Goal: Find specific page/section: Find specific page/section

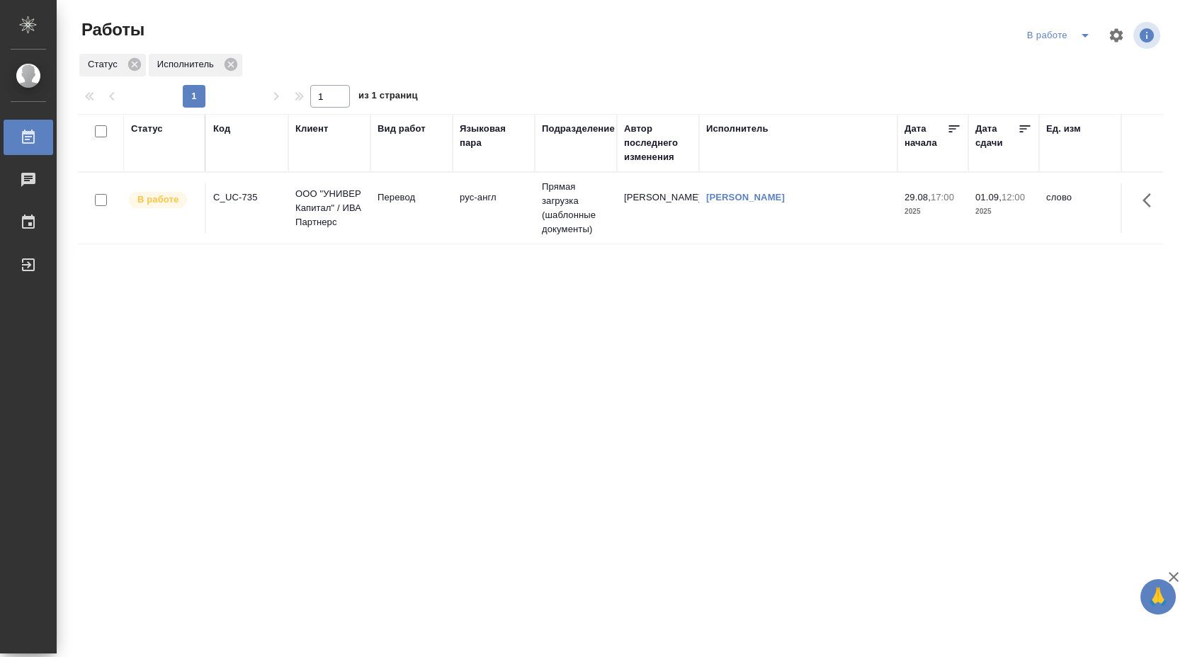
click at [370, 202] on td "ООО "УНИВЕР Капитал" / ИВА Партнерс" at bounding box center [329, 208] width 82 height 57
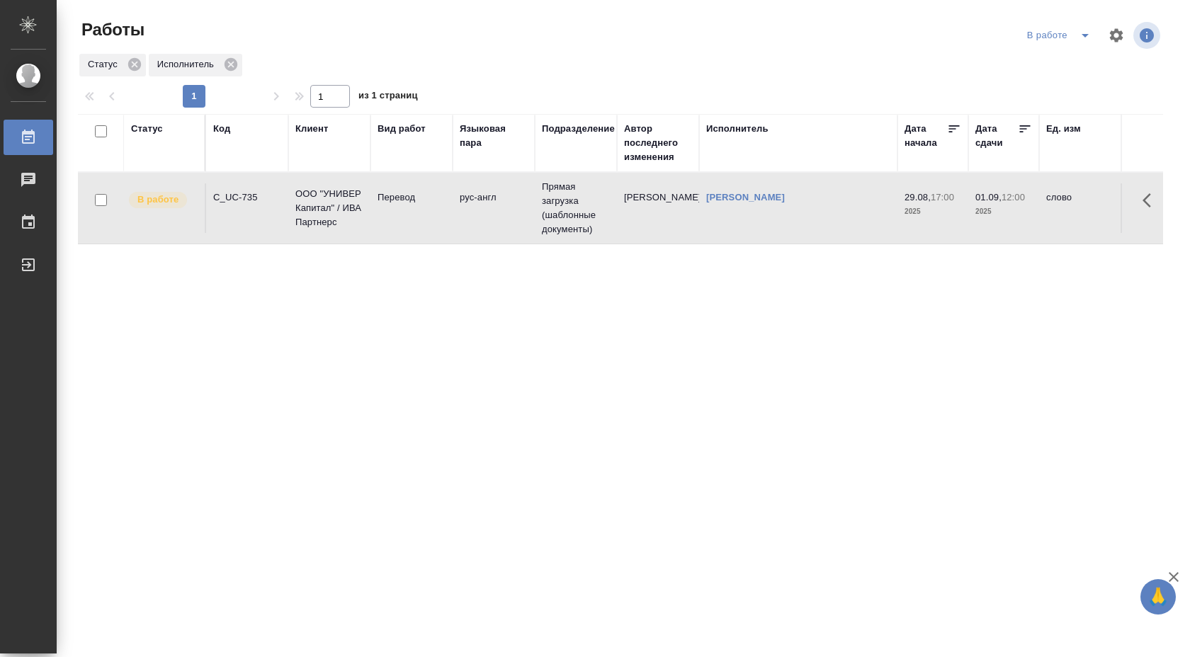
click at [370, 202] on td "ООО "УНИВЕР Капитал" / ИВА Партнерс" at bounding box center [329, 208] width 82 height 57
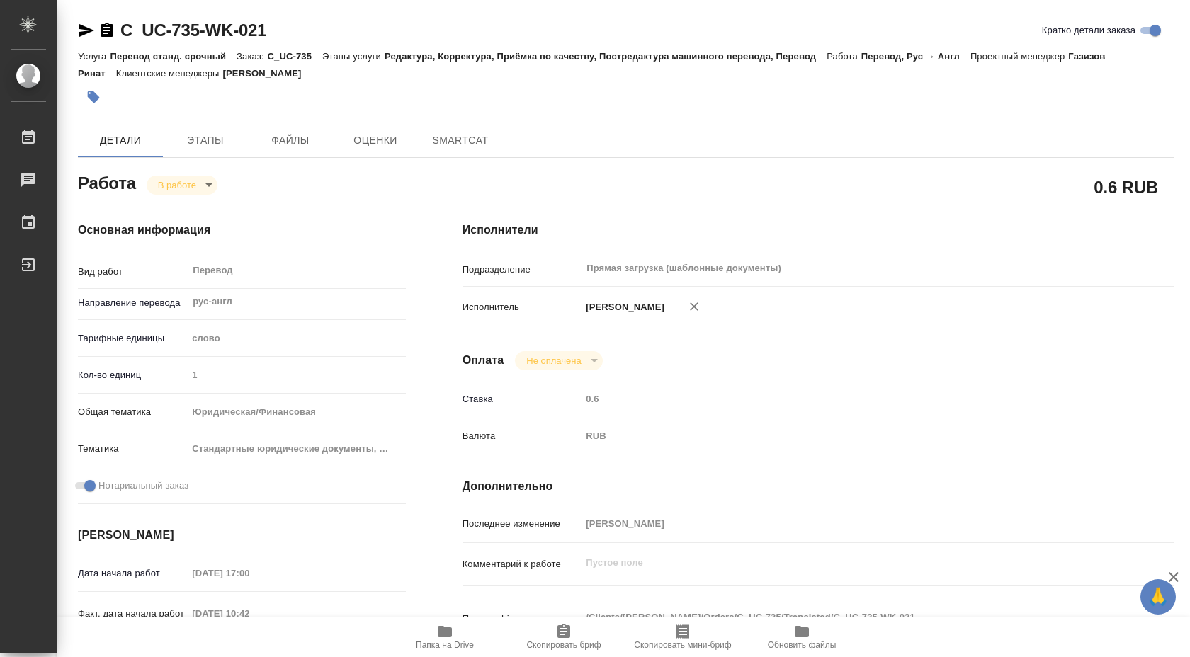
type textarea "x"
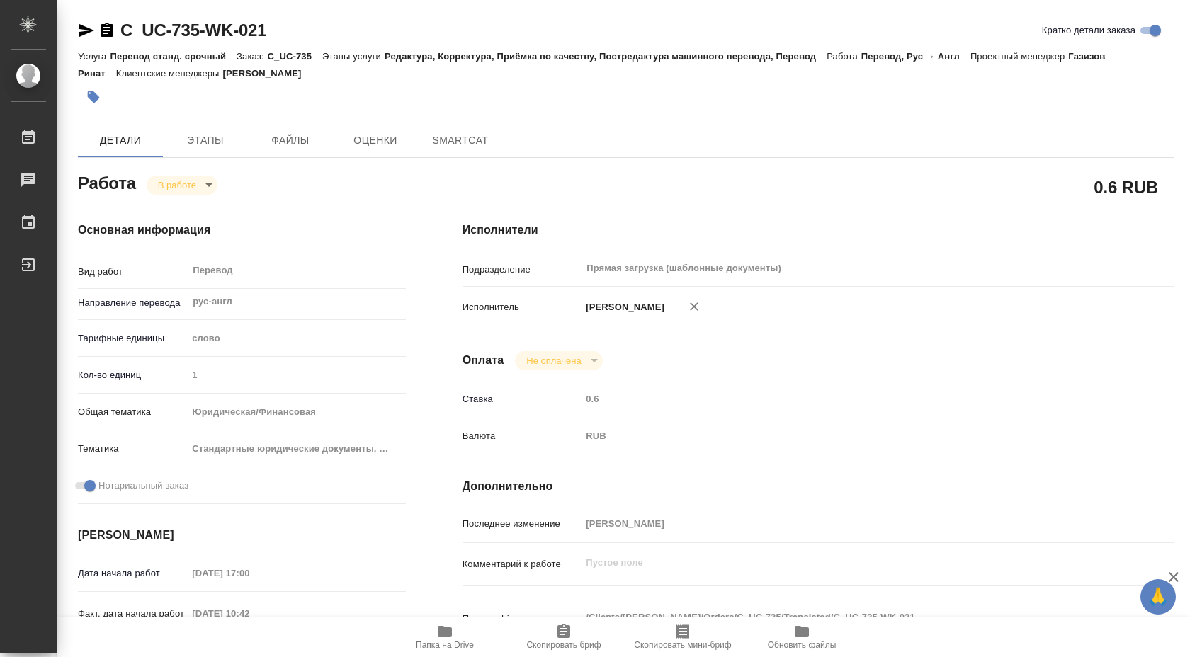
type textarea "x"
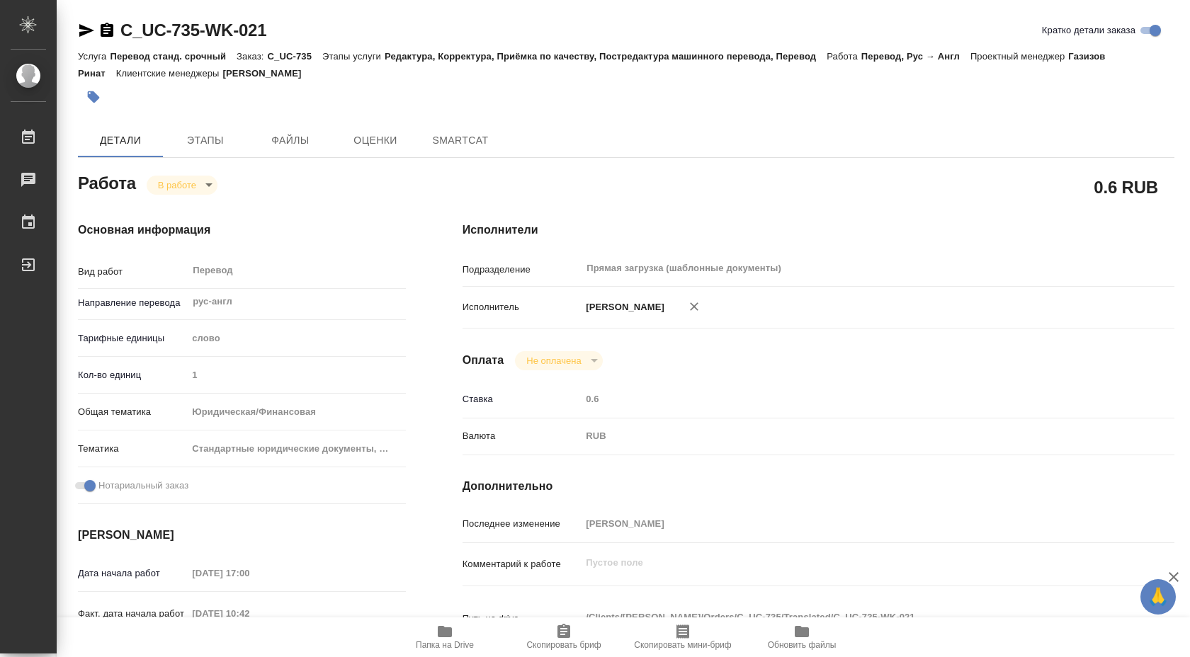
type textarea "x"
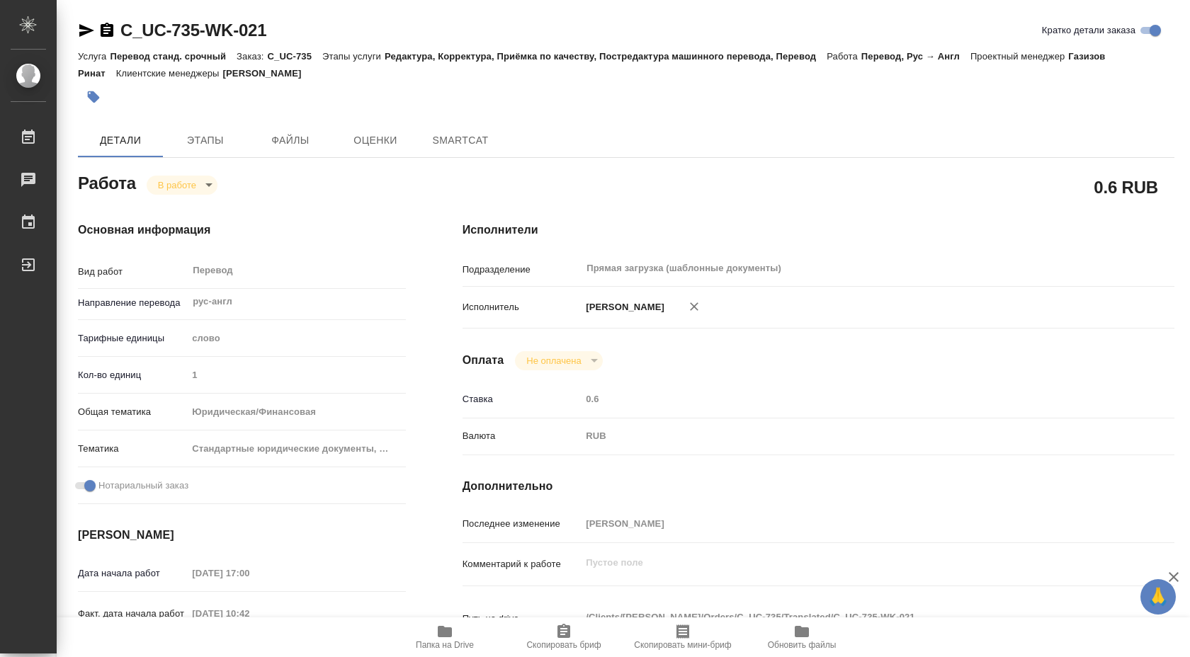
type textarea "x"
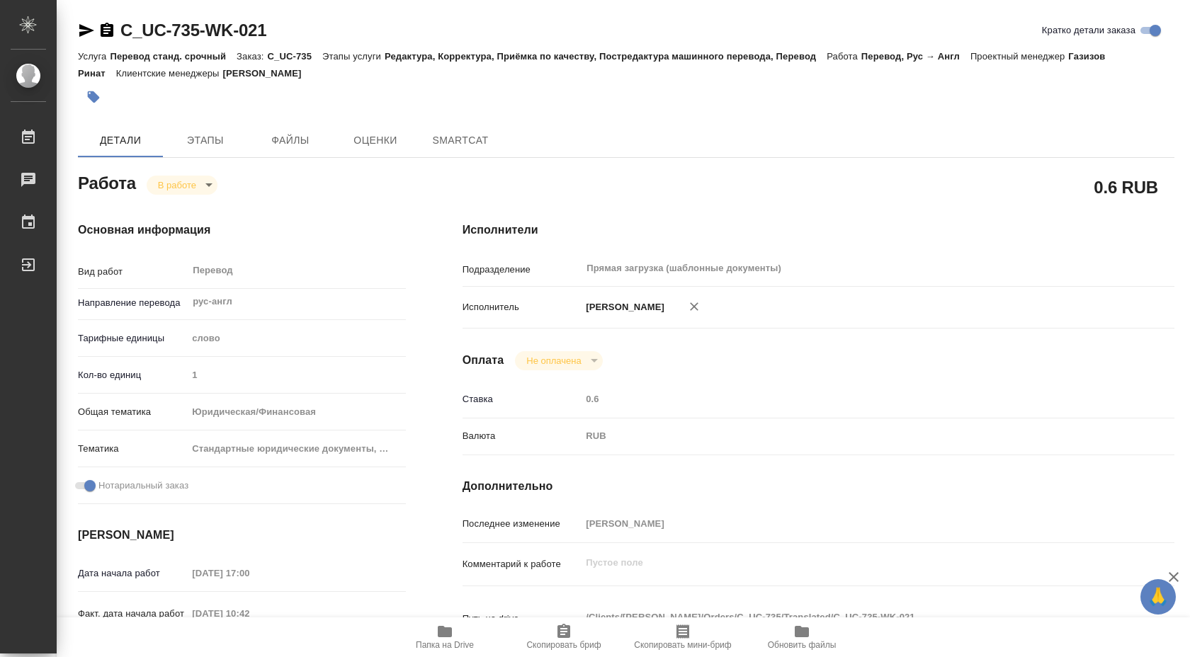
type textarea "x"
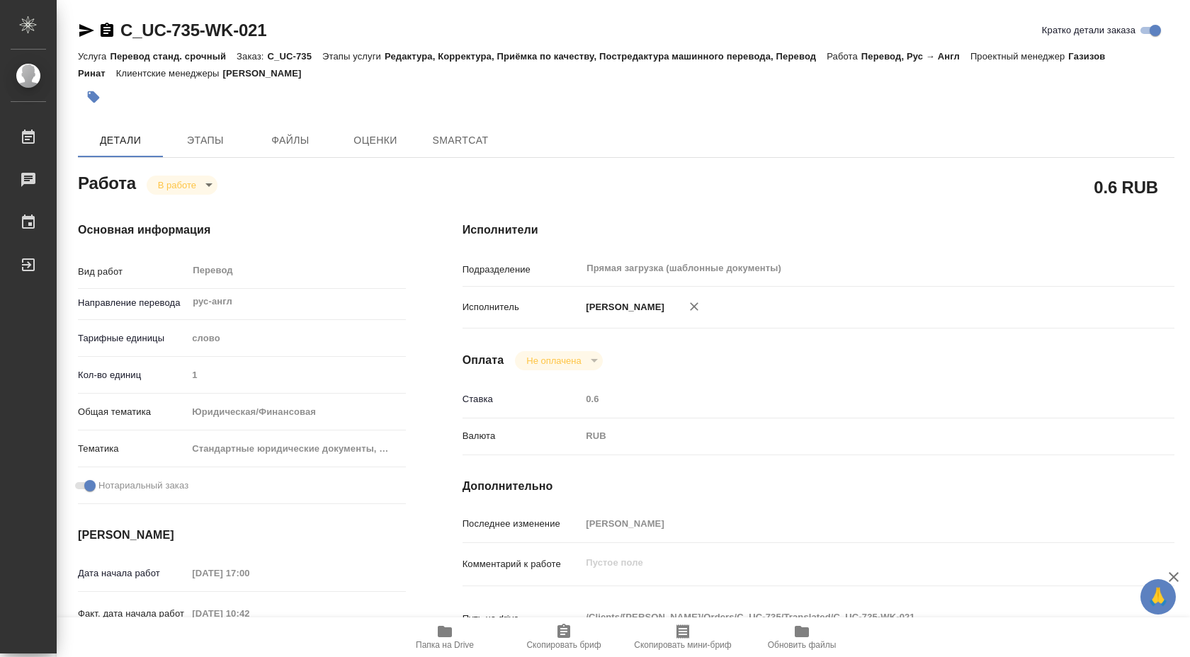
type textarea "x"
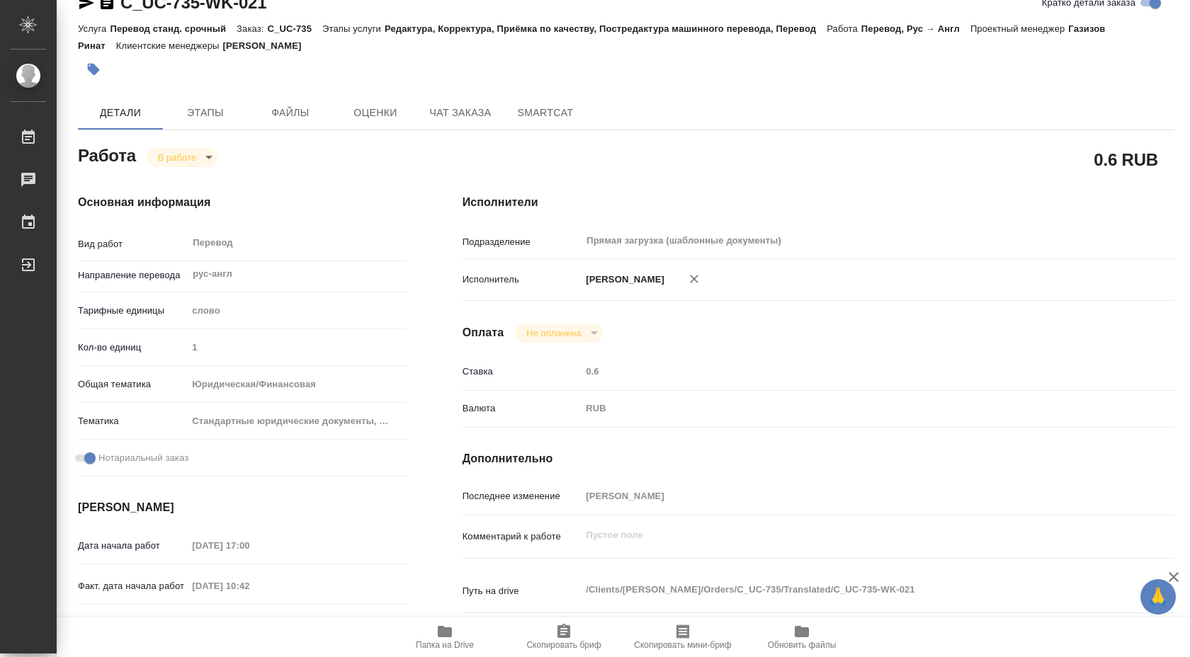
type textarea "x"
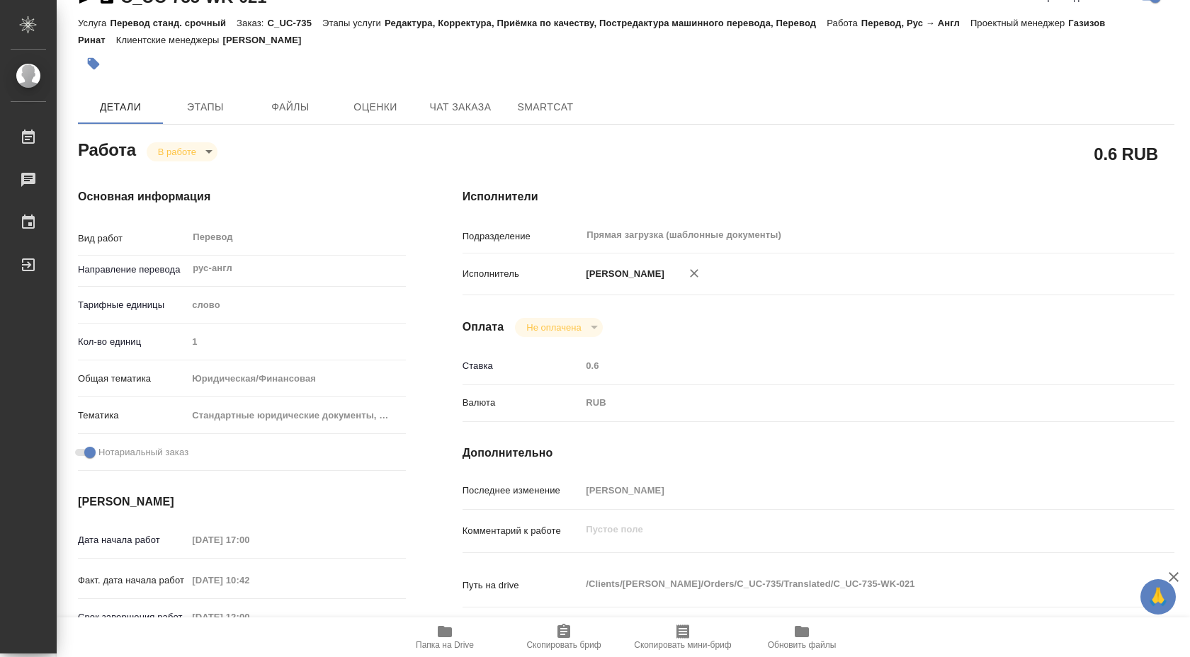
scroll to position [28, 0]
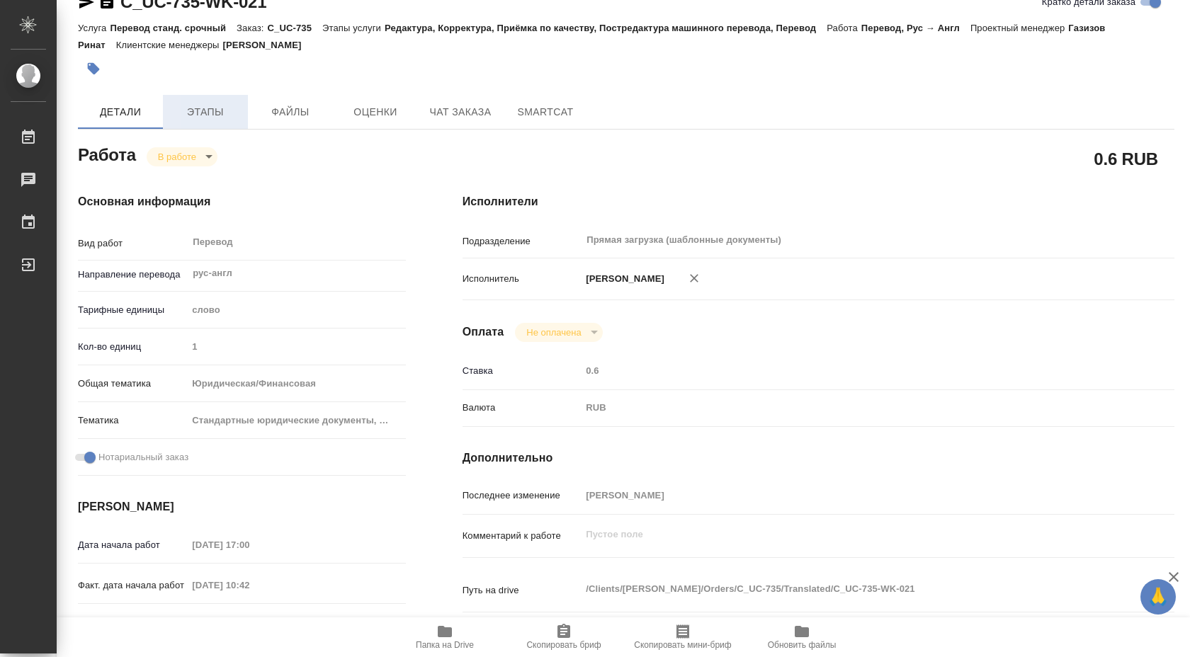
type textarea "x"
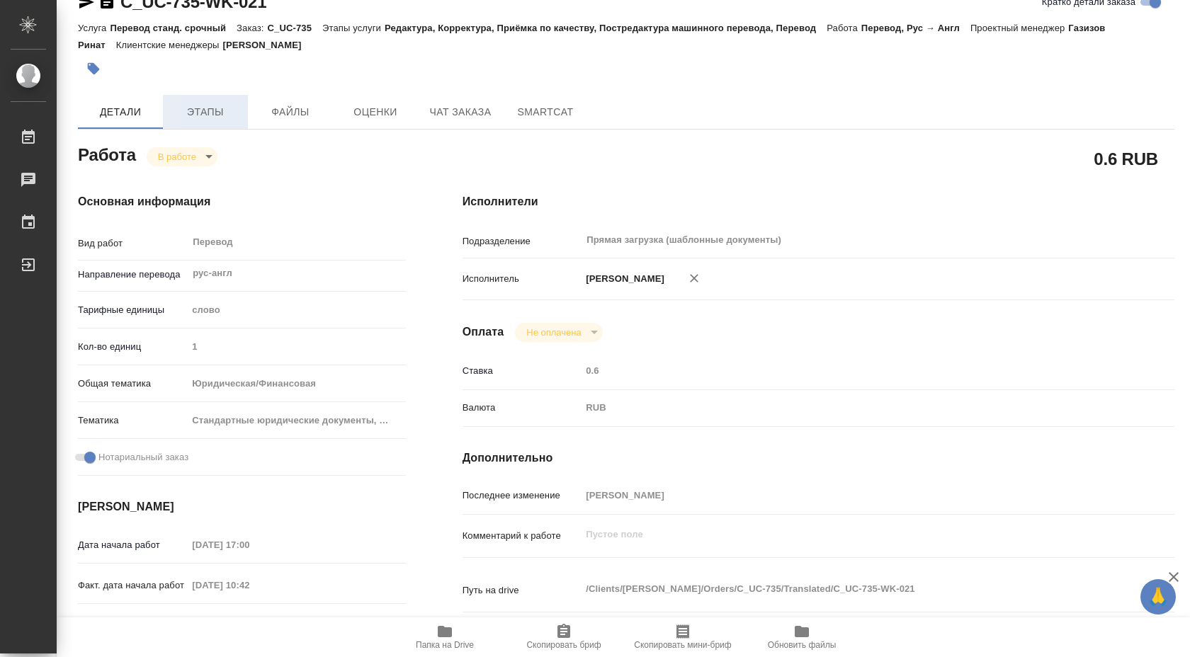
click at [205, 105] on span "Этапы" at bounding box center [205, 112] width 68 height 18
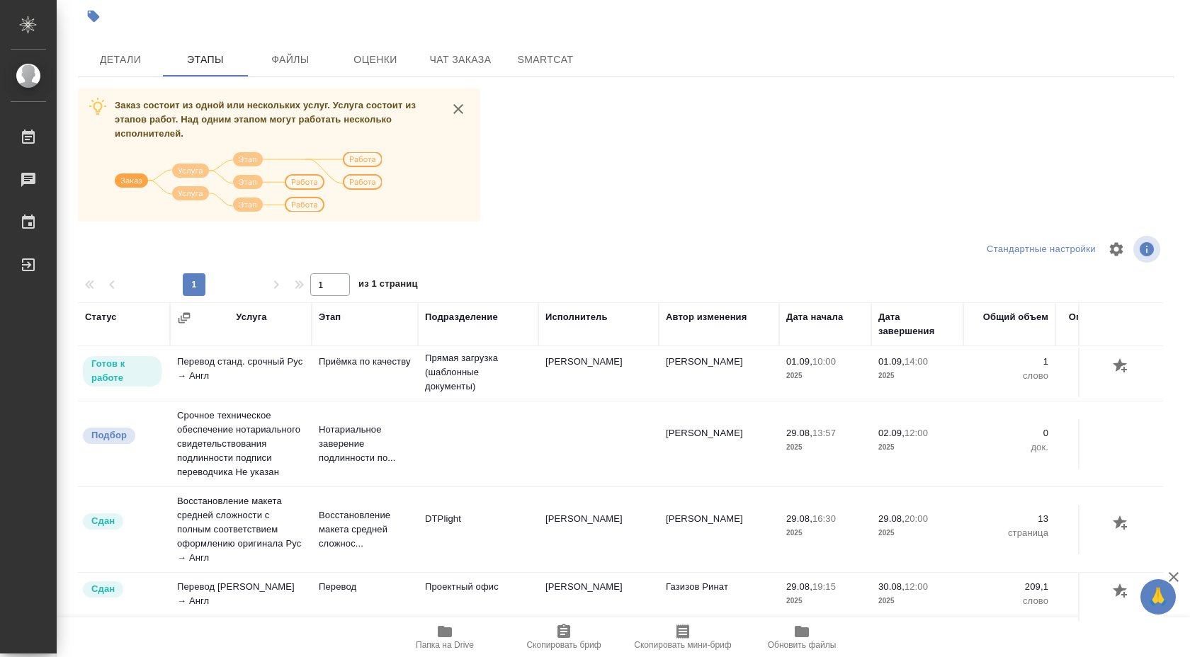
scroll to position [62, 0]
click at [438, 634] on icon "button" at bounding box center [445, 631] width 14 height 11
drag, startPoint x: 544, startPoint y: 358, endPoint x: 614, endPoint y: 358, distance: 70.1
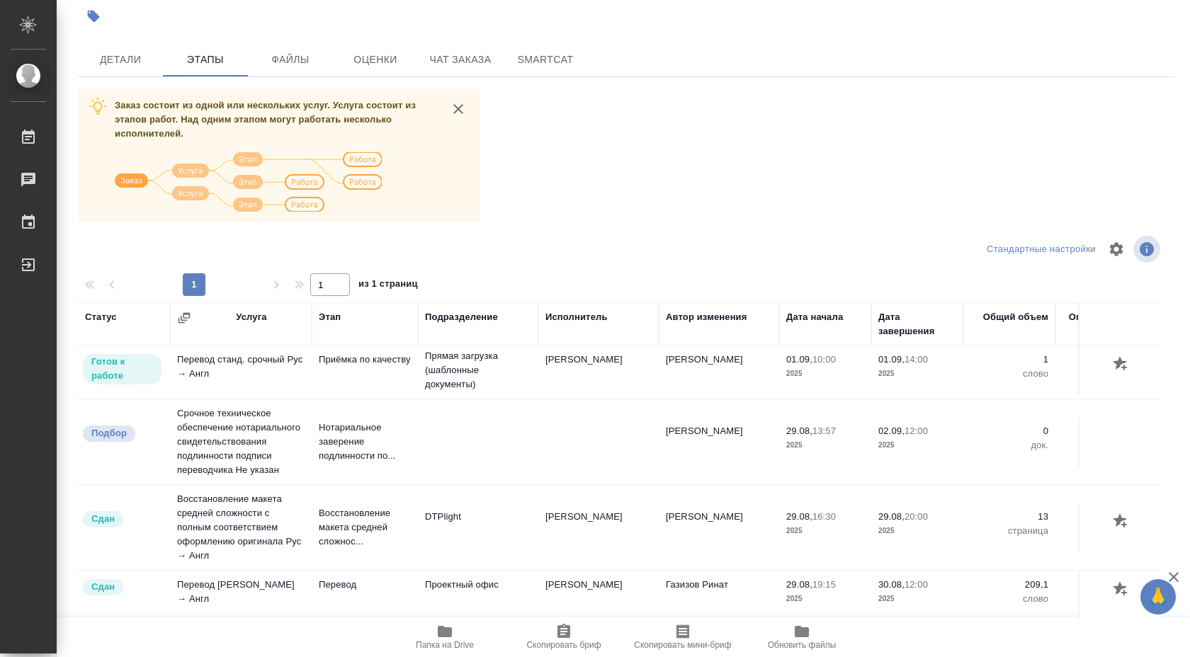
click at [614, 358] on td "[PERSON_NAME]" at bounding box center [598, 371] width 120 height 50
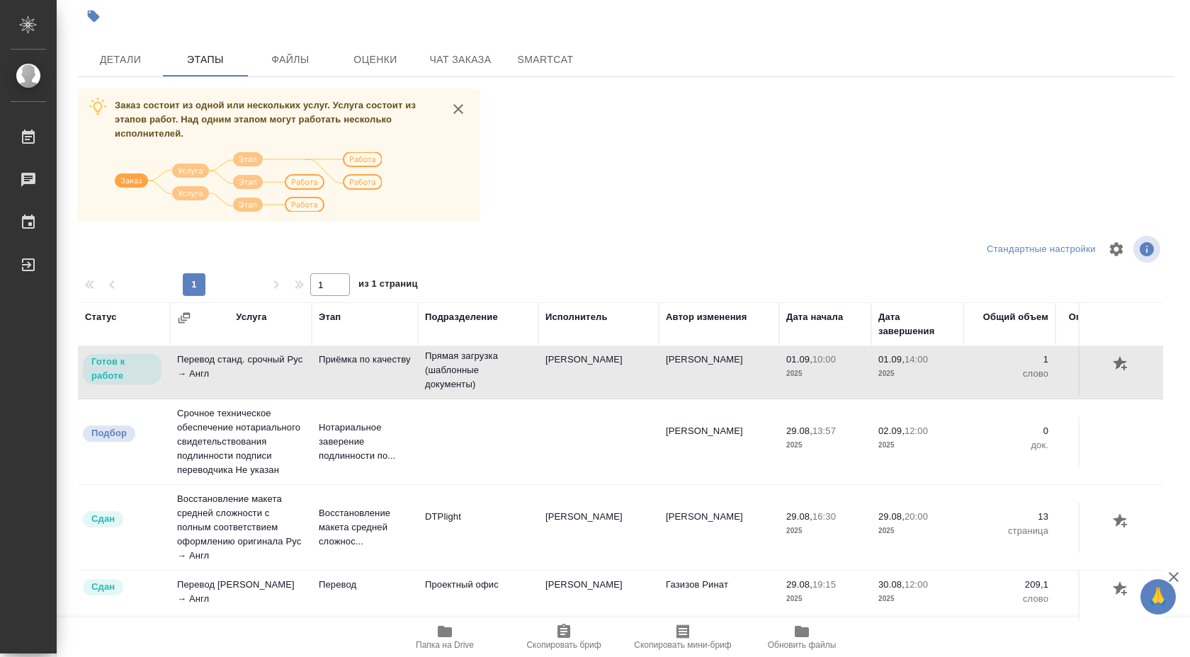
scroll to position [0, 0]
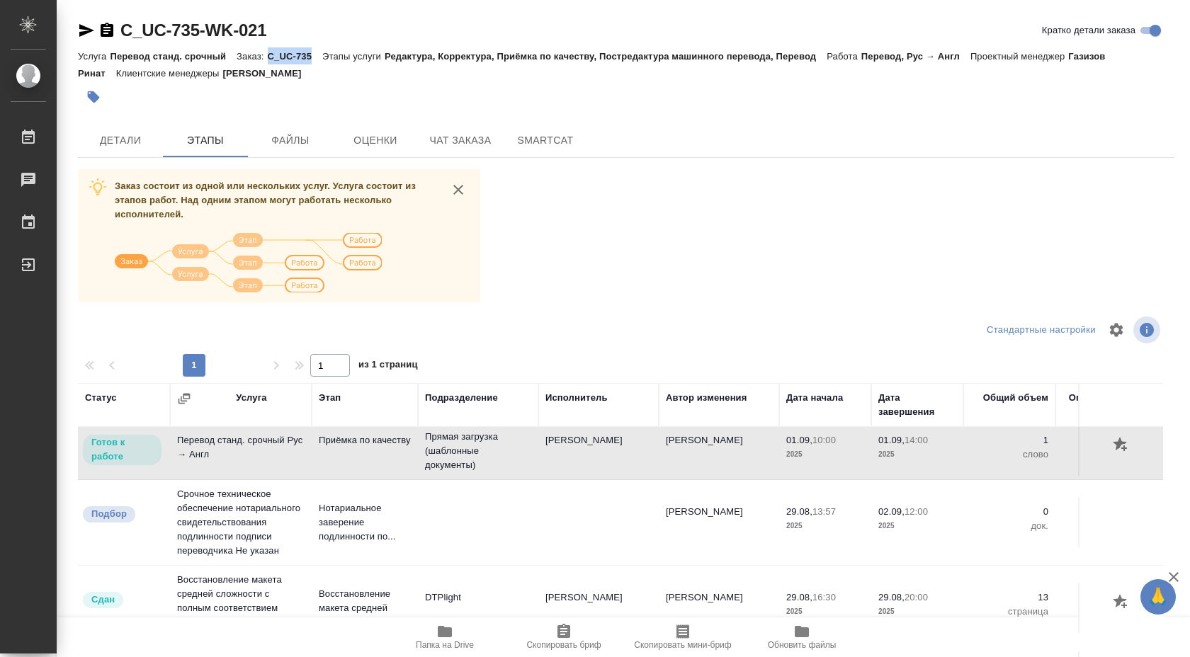
drag, startPoint x: 272, startPoint y: 55, endPoint x: 314, endPoint y: 57, distance: 41.8
click at [314, 57] on p "C_UC-735" at bounding box center [295, 56] width 55 height 11
copy p "C_UC-735"
